Goal: Communication & Community: Share content

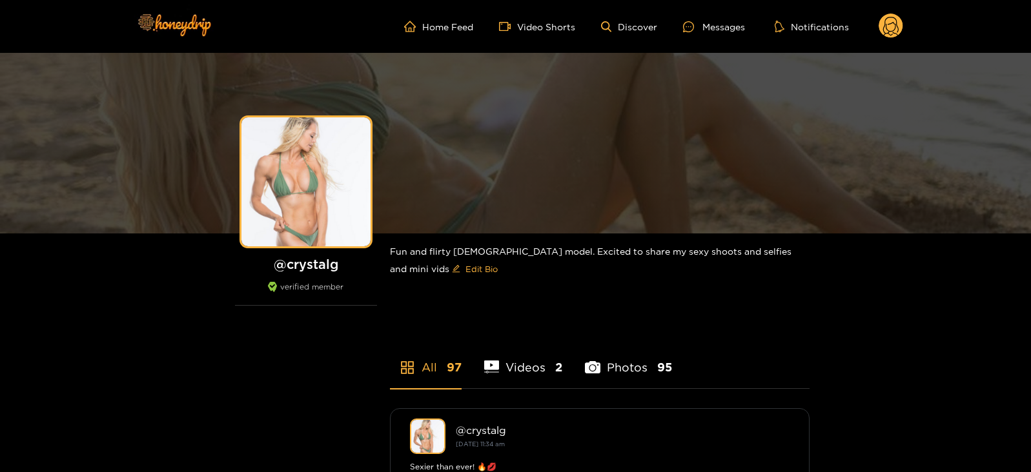
click at [715, 31] on div "Messages" at bounding box center [714, 26] width 62 height 15
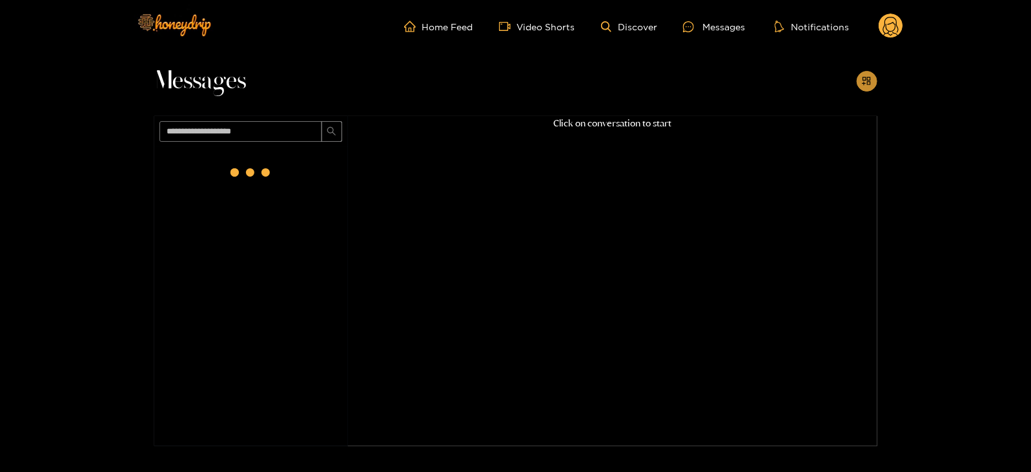
click at [861, 79] on icon "appstore-add" at bounding box center [866, 81] width 10 height 10
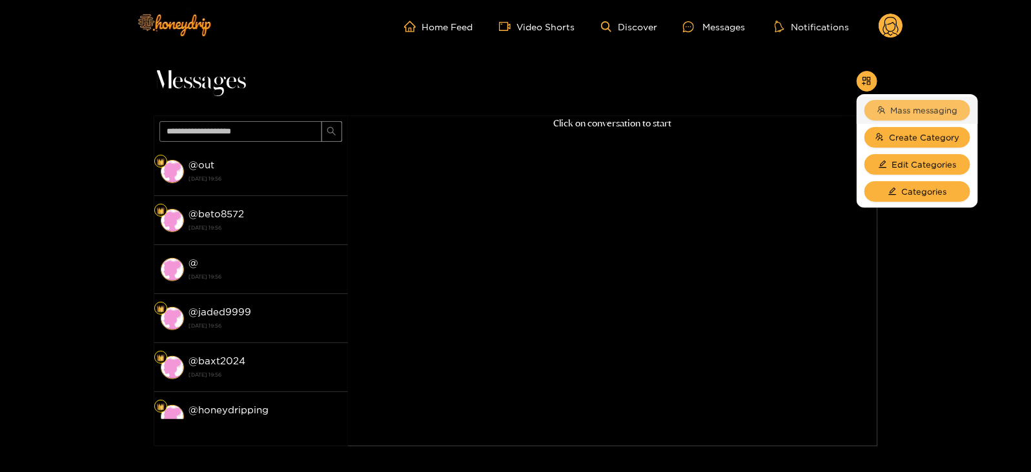
click at [887, 108] on button "Mass messaging" at bounding box center [917, 110] width 106 height 21
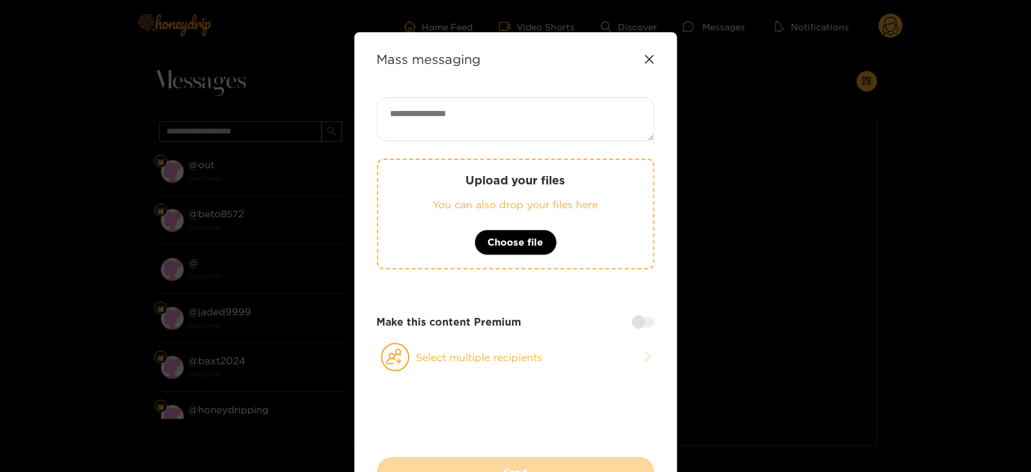
click at [552, 206] on p "You can also drop your files here" at bounding box center [515, 204] width 223 height 15
click at [525, 201] on p "You can also drop your files here" at bounding box center [515, 204] width 223 height 15
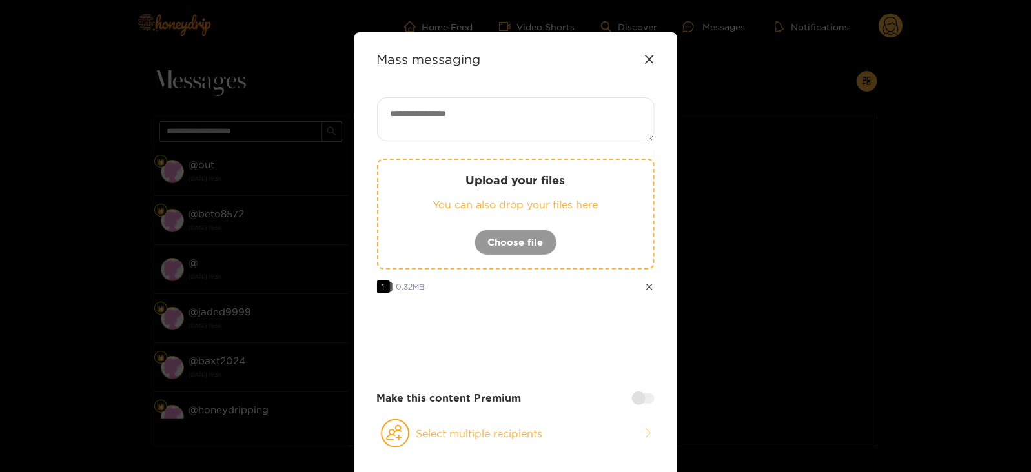
click at [417, 117] on textarea at bounding box center [515, 119] width 277 height 44
paste textarea "**********"
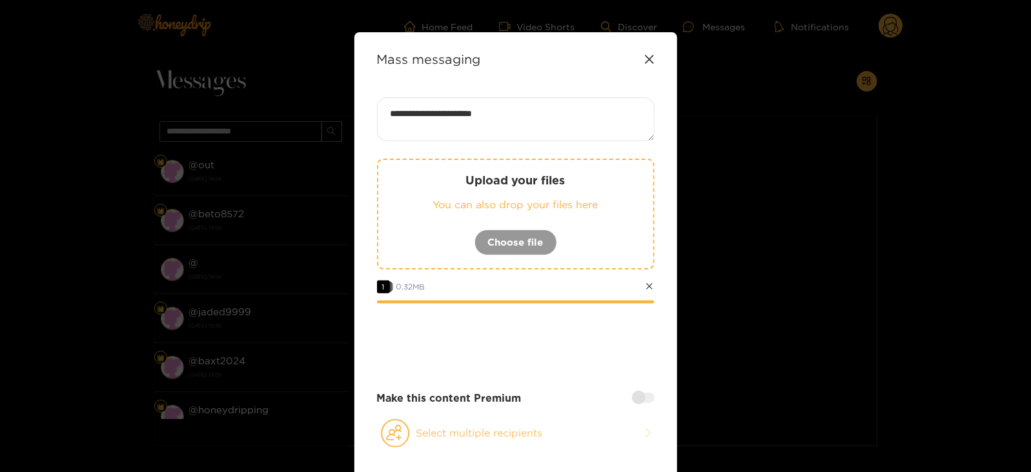
click at [428, 427] on button "Select multiple recipients" at bounding box center [515, 434] width 277 height 30
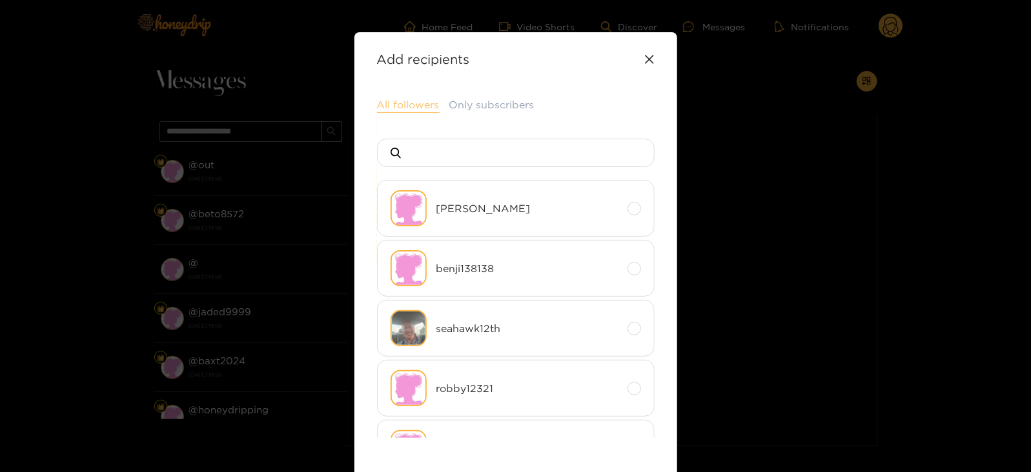
click at [398, 105] on button "All followers" at bounding box center [408, 104] width 63 height 15
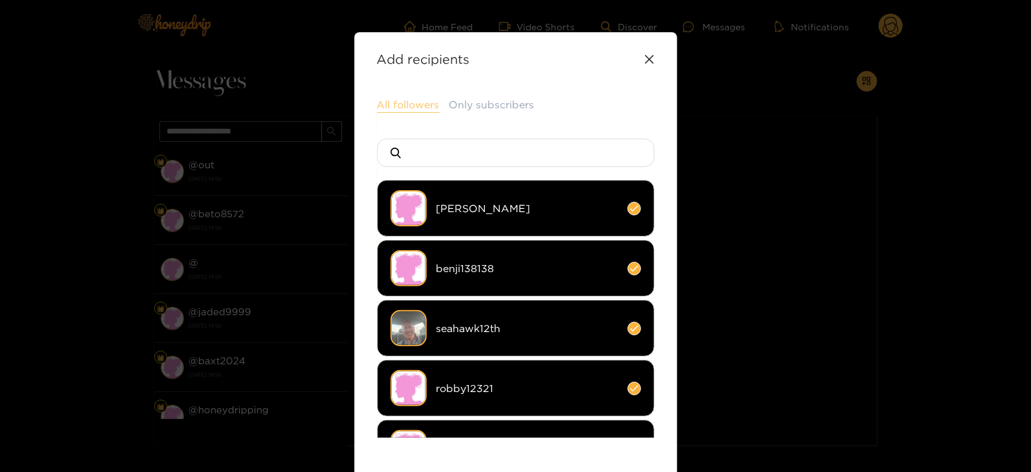
scroll to position [172, 0]
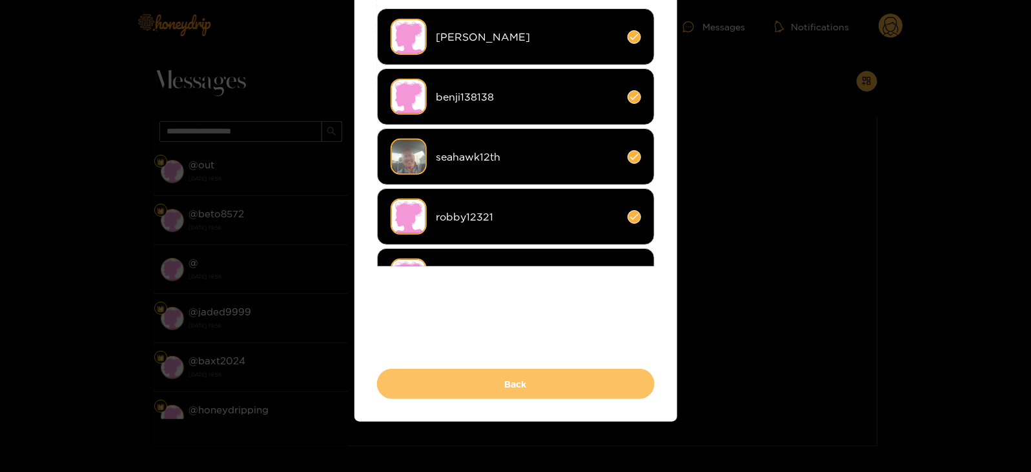
click at [398, 382] on button "Back" at bounding box center [515, 384] width 277 height 30
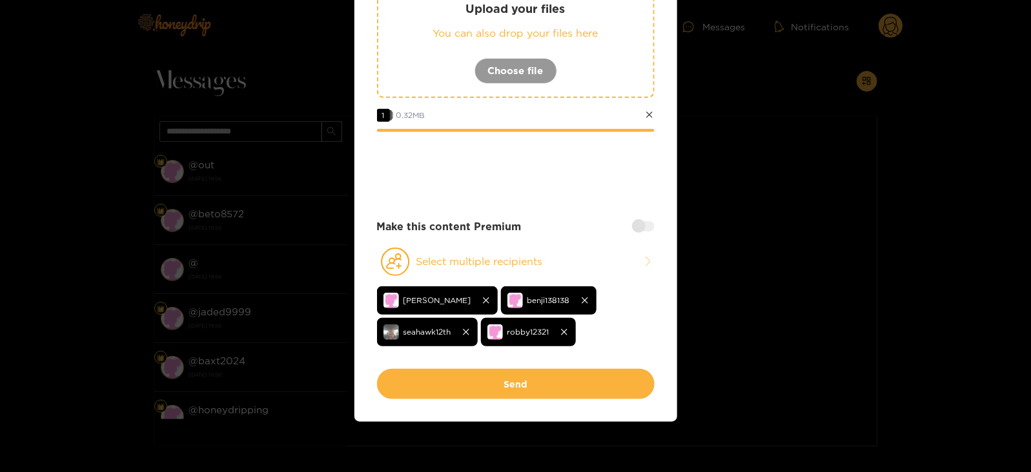
scroll to position [0, 0]
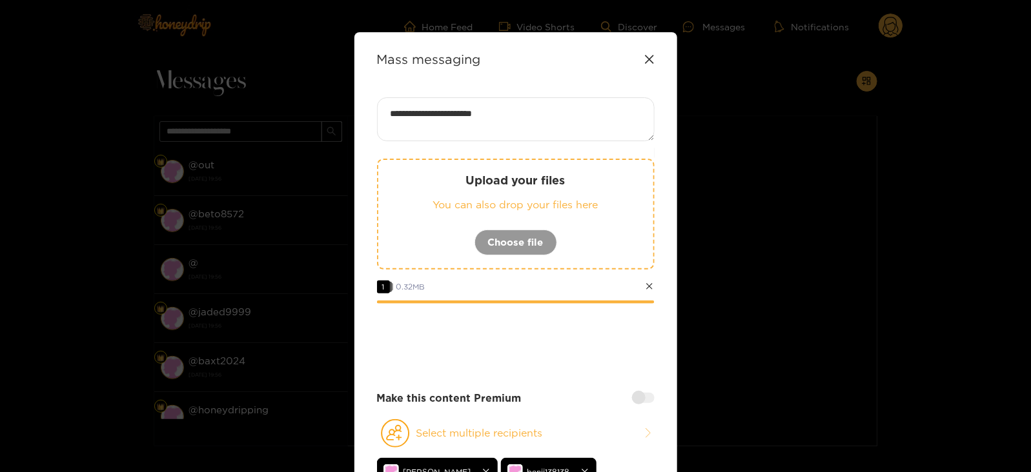
paste textarea "****"
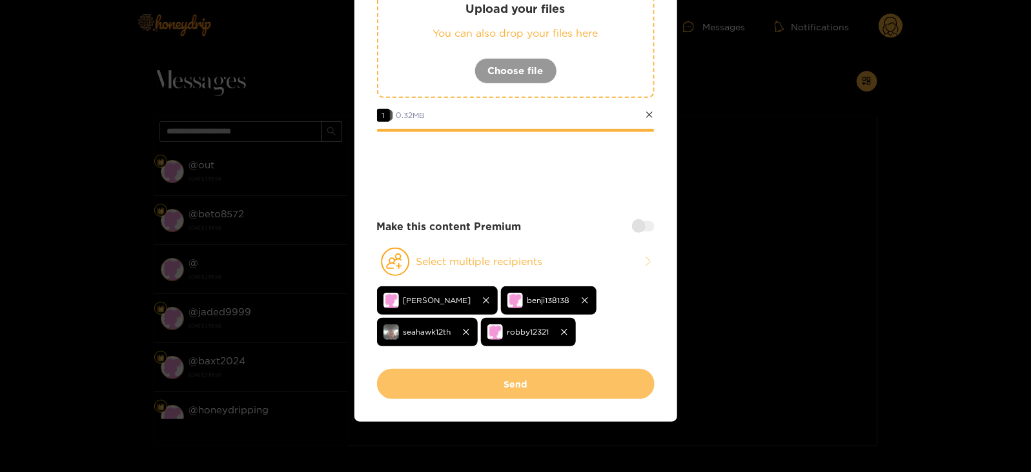
type textarea "**********"
click at [470, 372] on button "Send" at bounding box center [515, 384] width 277 height 30
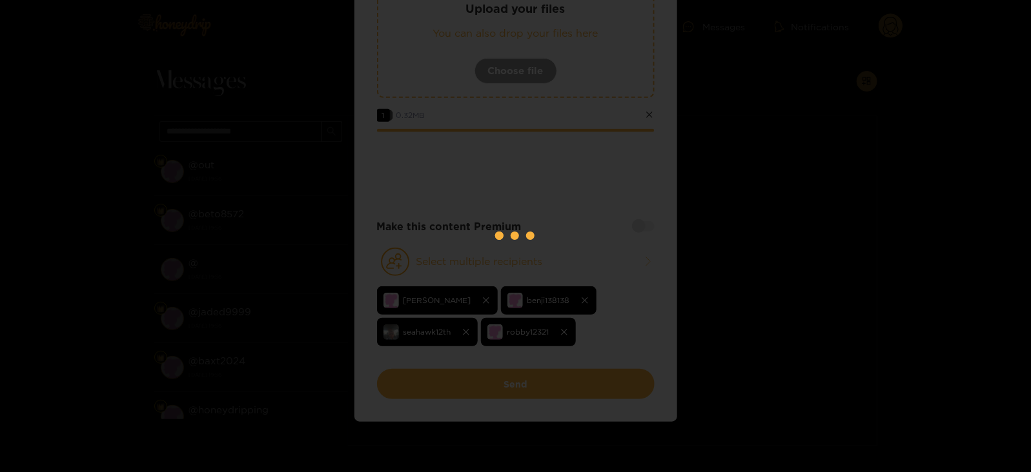
scroll to position [90, 0]
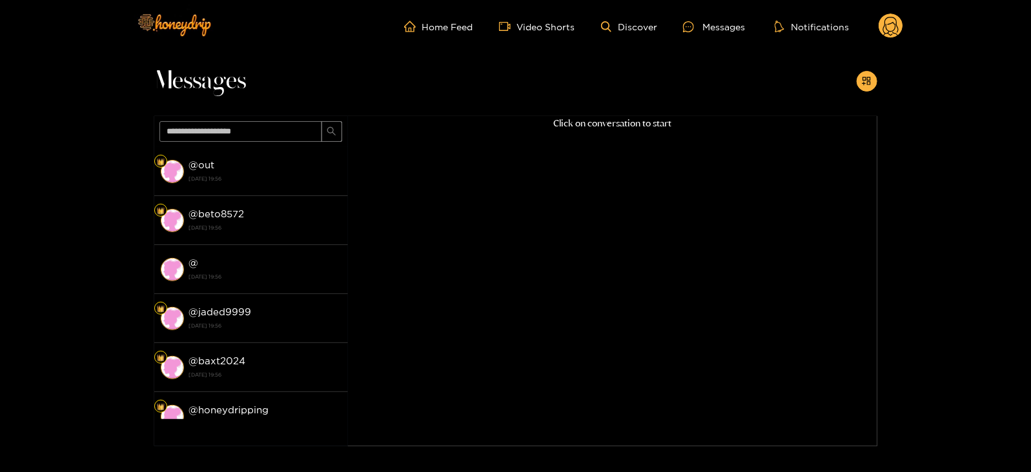
click at [887, 36] on circle at bounding box center [890, 26] width 25 height 25
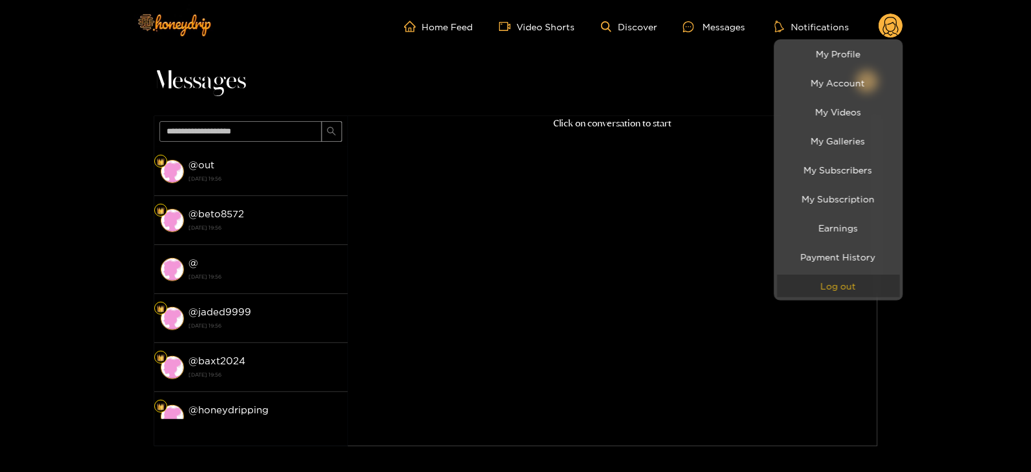
click at [806, 282] on button "Log out" at bounding box center [838, 286] width 123 height 23
